Goal: Find specific page/section: Find specific page/section

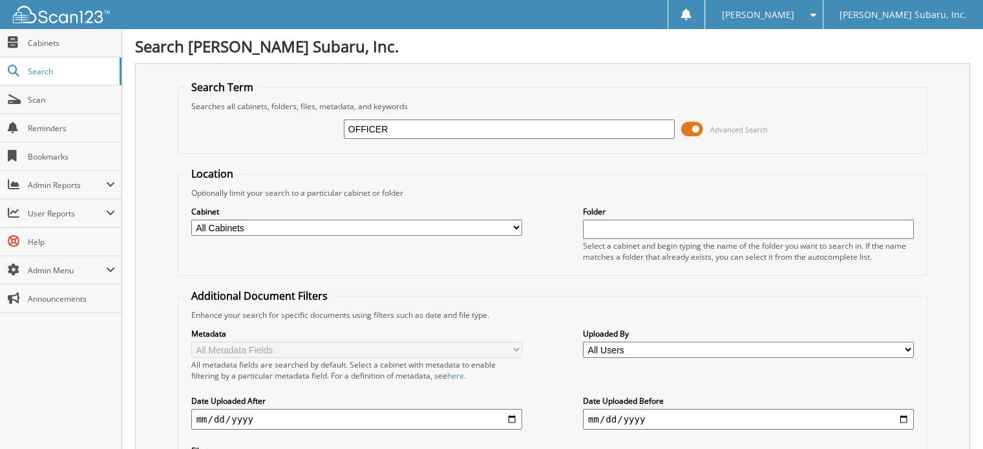
type input "OFFICER"
click at [688, 131] on span at bounding box center [692, 129] width 22 height 19
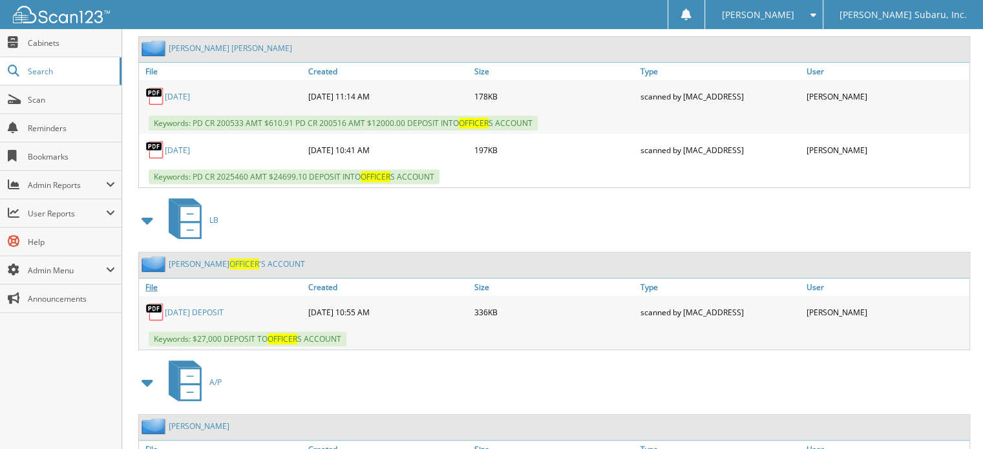
scroll to position [453, 0]
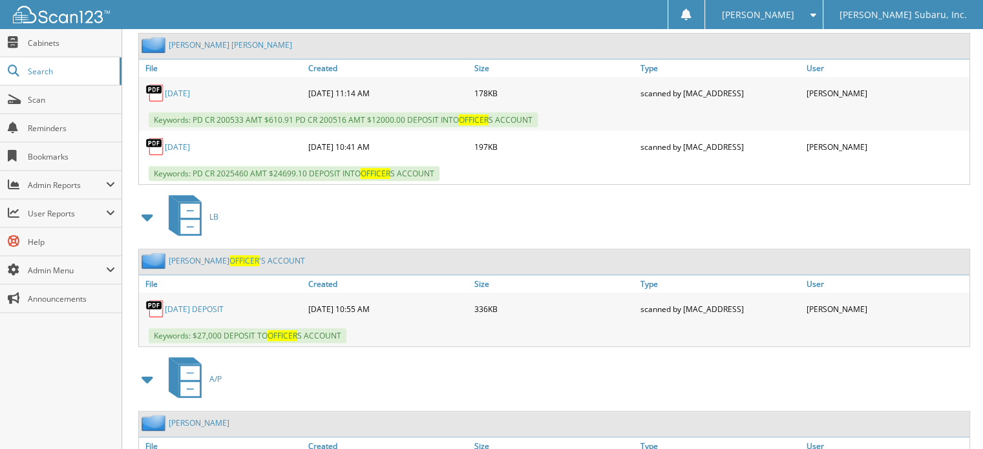
click at [214, 218] on span "LB" at bounding box center [213, 216] width 9 height 11
